Goal: Information Seeking & Learning: Check status

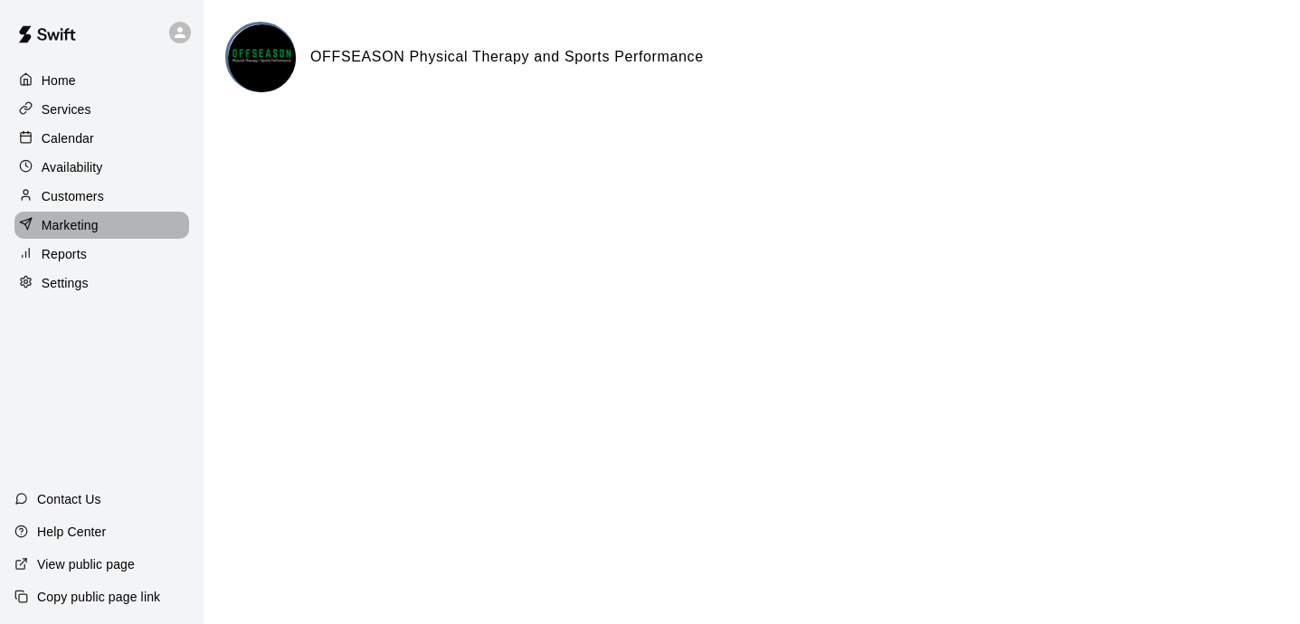
click at [81, 229] on p "Marketing" at bounding box center [70, 225] width 57 height 18
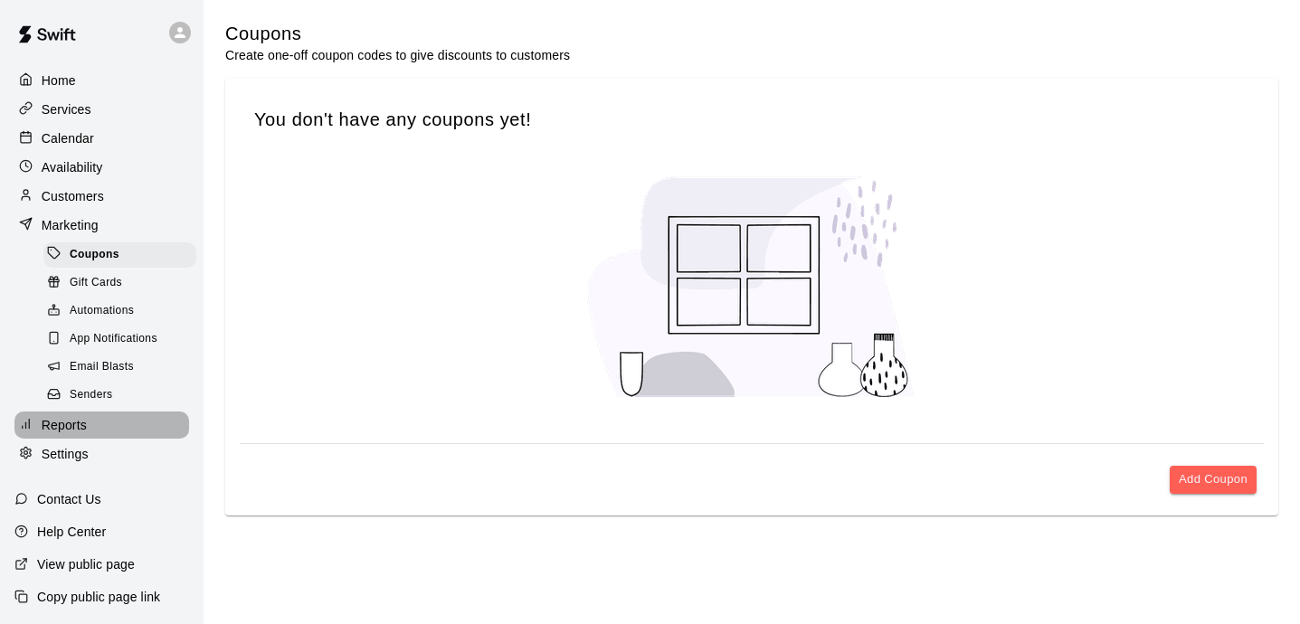
click at [72, 420] on p "Reports" at bounding box center [64, 425] width 45 height 18
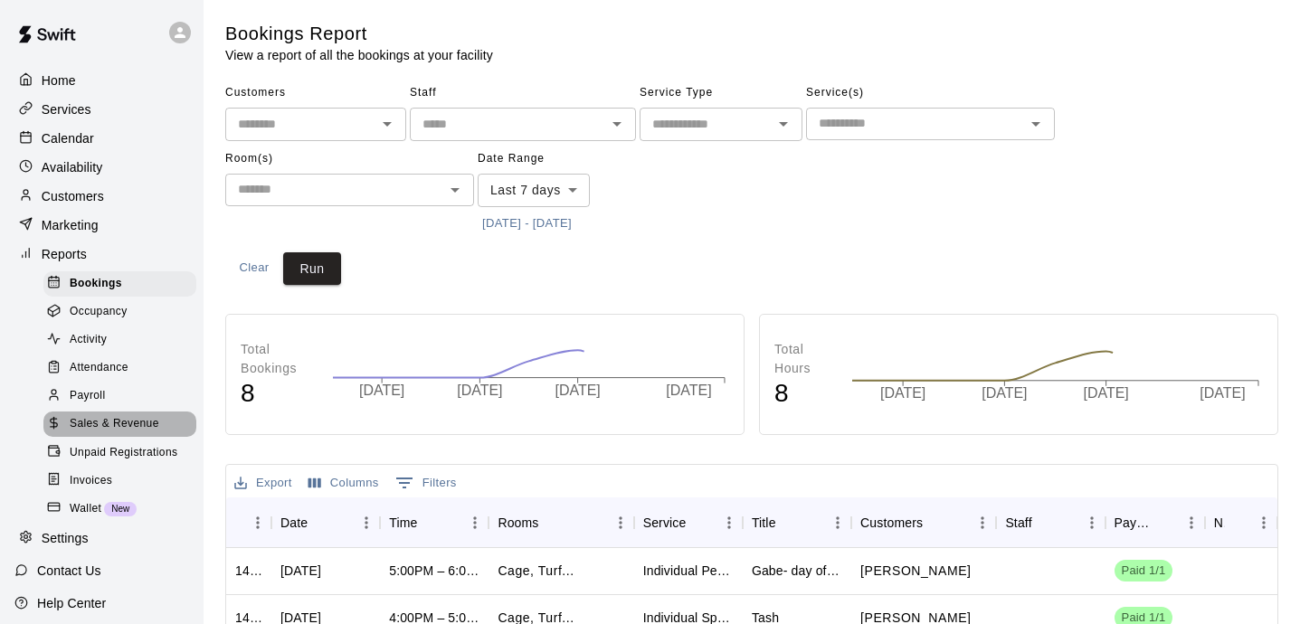
click at [72, 420] on span "Sales & Revenue" at bounding box center [115, 424] width 90 height 18
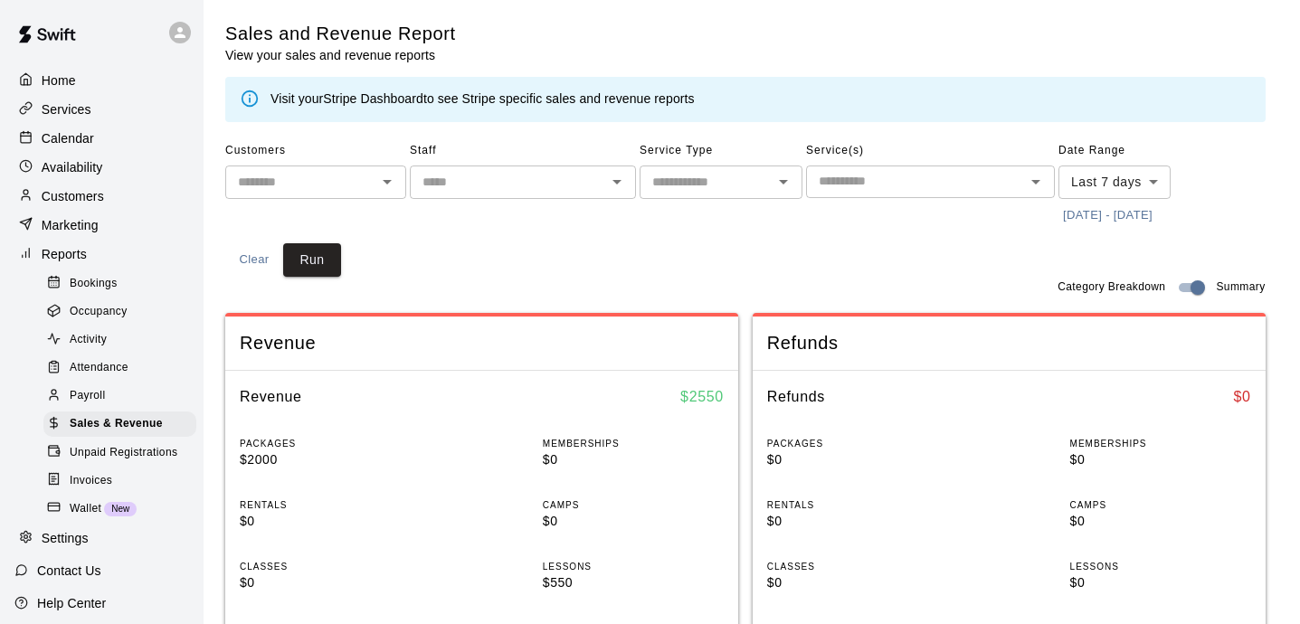
click at [324, 186] on input "text" at bounding box center [301, 182] width 140 height 23
click at [334, 230] on li "[PERSON_NAME]" at bounding box center [315, 221] width 181 height 30
type input "**********"
click at [311, 255] on button "Run" at bounding box center [312, 259] width 58 height 33
